Goal: Navigation & Orientation: Find specific page/section

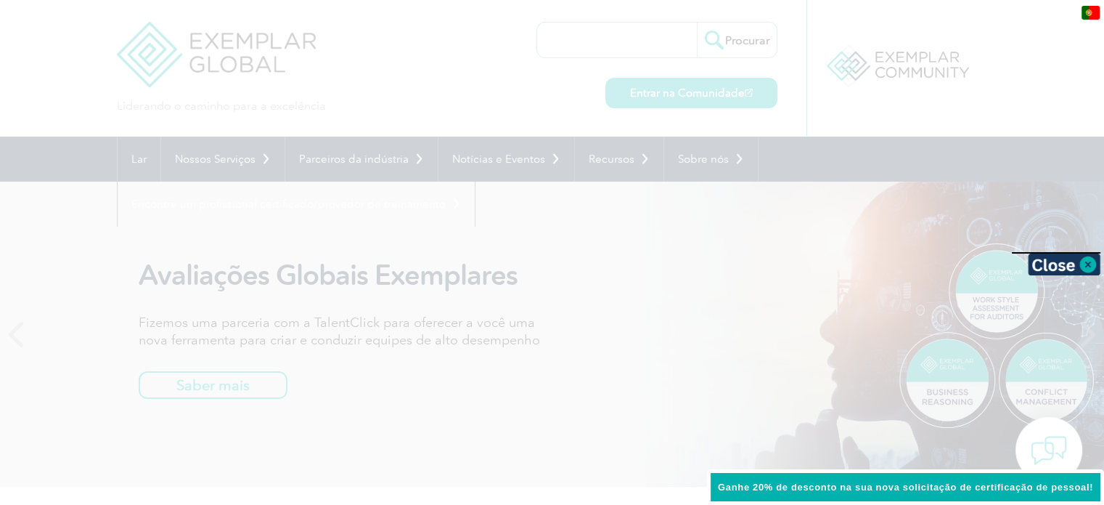
click at [645, 283] on div at bounding box center [552, 252] width 1104 height 505
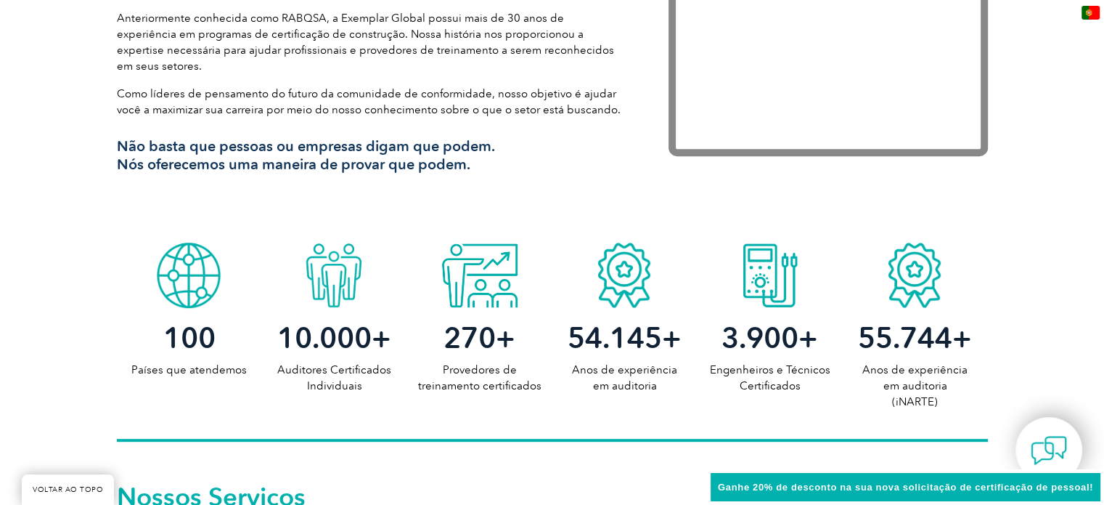
scroll to position [511, 0]
